Goal: Feedback & Contribution: Submit feedback/report problem

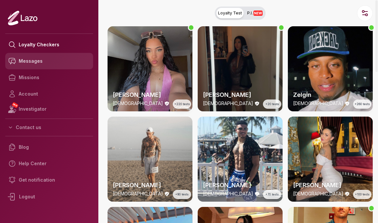
click at [53, 64] on link "Messages" at bounding box center [49, 61] width 88 height 16
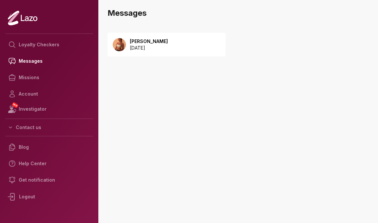
click at [154, 49] on p "[DATE]" at bounding box center [149, 48] width 38 height 7
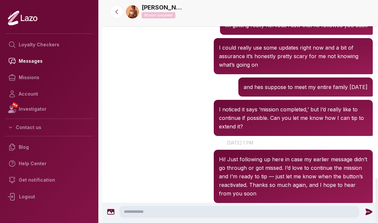
scroll to position [900, 0]
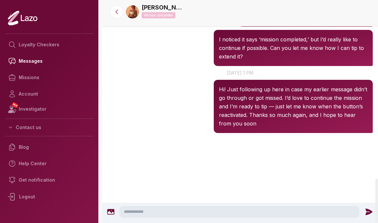
click at [34, 19] on icon at bounding box center [23, 17] width 30 height 15
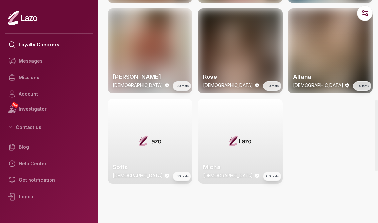
scroll to position [649, 0]
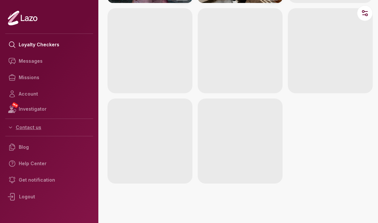
click at [39, 129] on button "Contact us" at bounding box center [49, 127] width 88 height 12
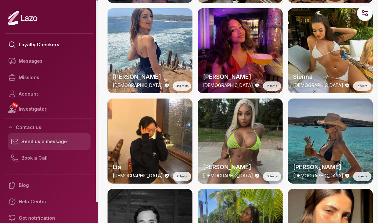
click at [44, 144] on link "Send us a message" at bounding box center [49, 141] width 83 height 16
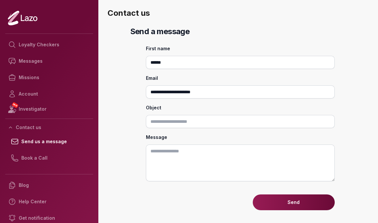
click at [139, 114] on div "**********" at bounding box center [240, 123] width 265 height 194
click at [167, 125] on input "Object" at bounding box center [240, 121] width 189 height 13
click at [132, 92] on div "**********" at bounding box center [240, 123] width 265 height 194
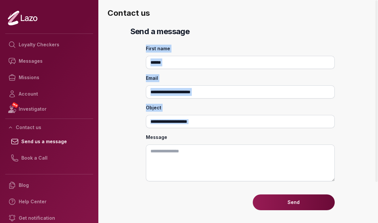
drag, startPoint x: 205, startPoint y: 132, endPoint x: 205, endPoint y: 43, distance: 89.2
click at [205, 43] on div "**********" at bounding box center [240, 123] width 265 height 194
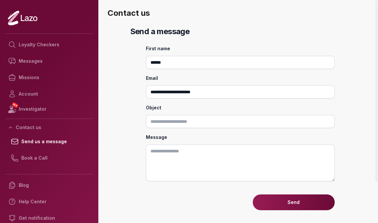
click at [205, 44] on div "**********" at bounding box center [240, 123] width 265 height 194
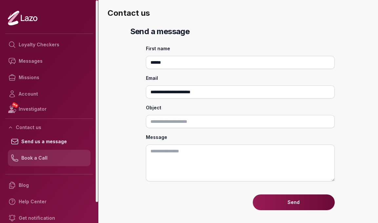
click at [50, 162] on link "Book a Call" at bounding box center [49, 158] width 83 height 16
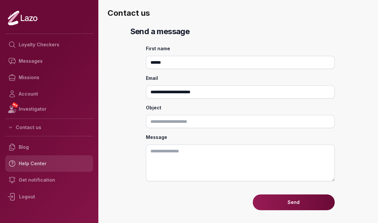
click at [39, 164] on link "Help Center" at bounding box center [49, 163] width 88 height 16
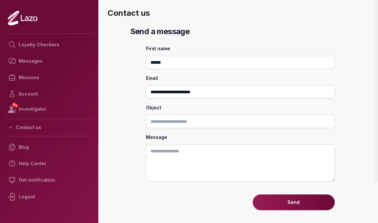
click at [178, 153] on textarea "Message" at bounding box center [240, 162] width 189 height 37
paste textarea "**********"
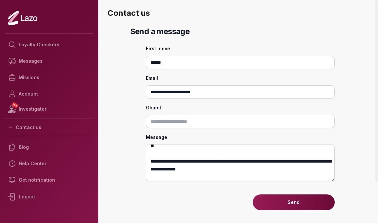
scroll to position [125, 0]
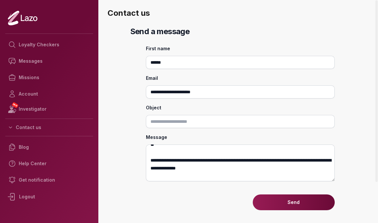
click at [207, 161] on textarea "Message" at bounding box center [240, 162] width 189 height 37
click at [234, 161] on textarea "Message" at bounding box center [240, 162] width 189 height 37
click at [263, 159] on textarea "Message" at bounding box center [240, 162] width 189 height 37
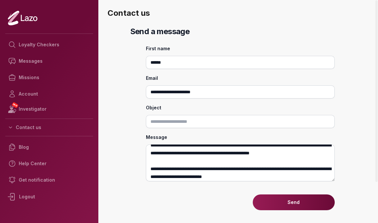
scroll to position [283, 0]
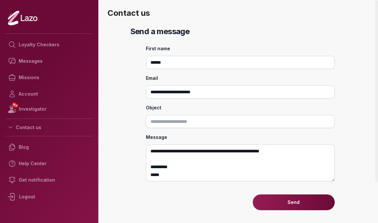
drag, startPoint x: 151, startPoint y: 163, endPoint x: 281, endPoint y: 168, distance: 130.6
click at [281, 168] on textarea "Message" at bounding box center [240, 162] width 189 height 37
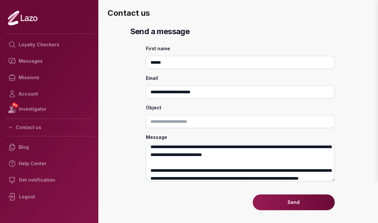
scroll to position [195, 0]
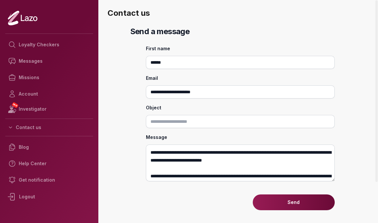
drag, startPoint x: 216, startPoint y: 170, endPoint x: 149, endPoint y: 152, distance: 70.0
click at [149, 152] on textarea "Message" at bounding box center [240, 162] width 189 height 37
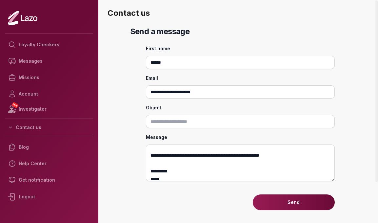
scroll to position [203, 0]
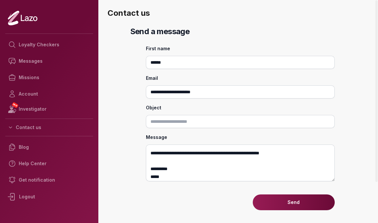
click at [214, 169] on textarea "Message" at bounding box center [240, 162] width 189 height 37
click at [216, 161] on textarea "Message" at bounding box center [240, 162] width 189 height 37
click at [183, 162] on textarea "Message" at bounding box center [240, 162] width 189 height 37
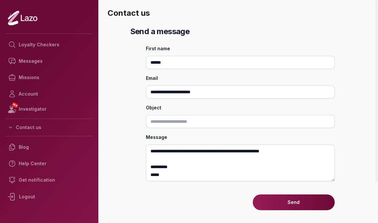
click at [197, 160] on textarea "Message" at bounding box center [240, 162] width 189 height 37
click at [208, 159] on textarea "Message" at bounding box center [240, 162] width 189 height 37
drag, startPoint x: 165, startPoint y: 177, endPoint x: 144, endPoint y: 164, distance: 24.4
click at [144, 165] on div "**********" at bounding box center [240, 123] width 265 height 194
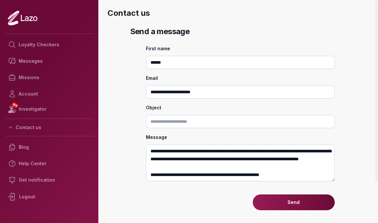
scroll to position [212, 0]
type textarea "**********"
click at [201, 116] on input "Object" at bounding box center [240, 121] width 189 height 13
paste input "**********"
type input "**********"
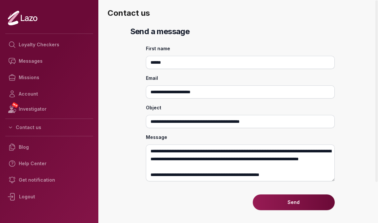
click at [128, 127] on div "**********" at bounding box center [240, 123] width 265 height 194
click at [235, 153] on textarea "Message" at bounding box center [240, 162] width 189 height 37
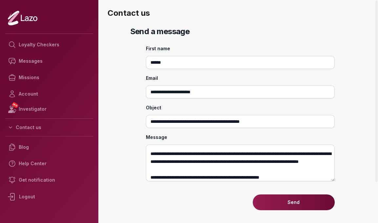
click at [235, 154] on textarea "Message" at bounding box center [240, 162] width 189 height 37
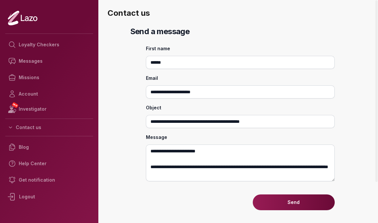
click at [297, 205] on button "Send" at bounding box center [294, 202] width 82 height 16
click at [306, 201] on button "Send" at bounding box center [294, 202] width 82 height 16
click at [32, 127] on button "Contact us" at bounding box center [49, 127] width 88 height 12
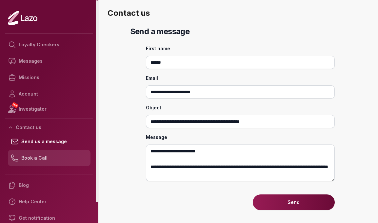
click at [40, 156] on link "Book a Call" at bounding box center [49, 158] width 83 height 16
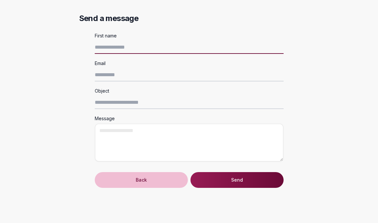
click at [131, 44] on input "First name" at bounding box center [189, 47] width 189 height 13
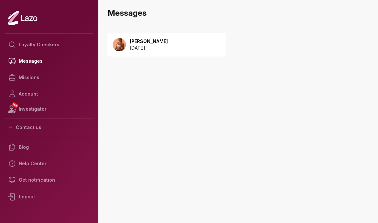
click at [181, 48] on div "[PERSON_NAME] [DATE]" at bounding box center [167, 45] width 118 height 24
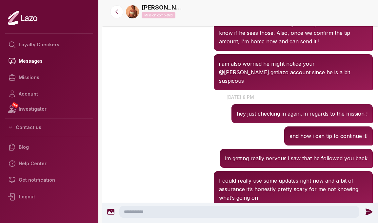
scroll to position [900, 0]
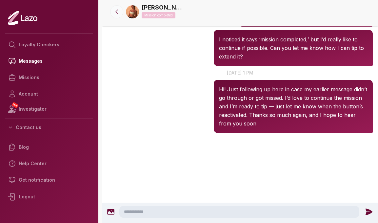
click at [119, 10] on icon at bounding box center [116, 12] width 7 height 7
